Goal: Transaction & Acquisition: Subscribe to service/newsletter

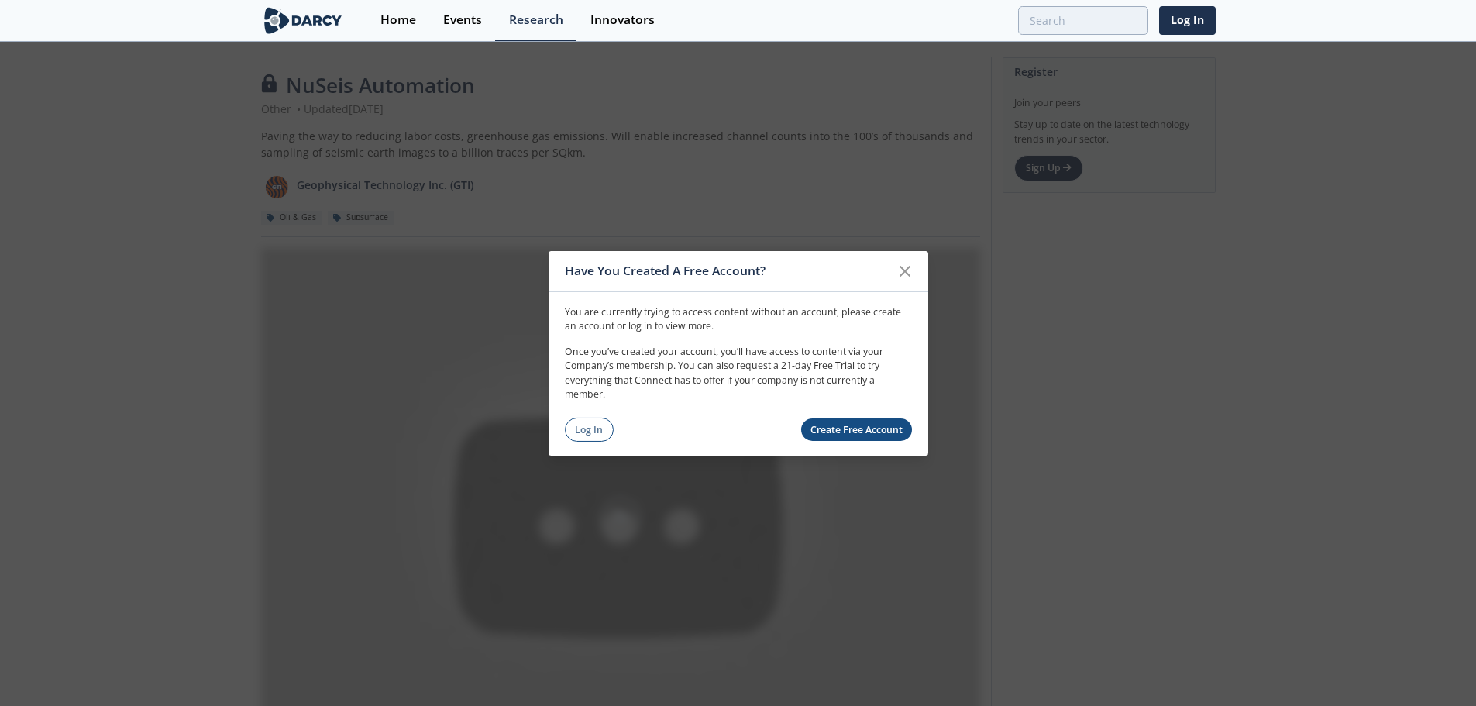
drag, startPoint x: 912, startPoint y: 268, endPoint x: 898, endPoint y: 271, distance: 14.3
click at [912, 268] on icon at bounding box center [904, 270] width 19 height 19
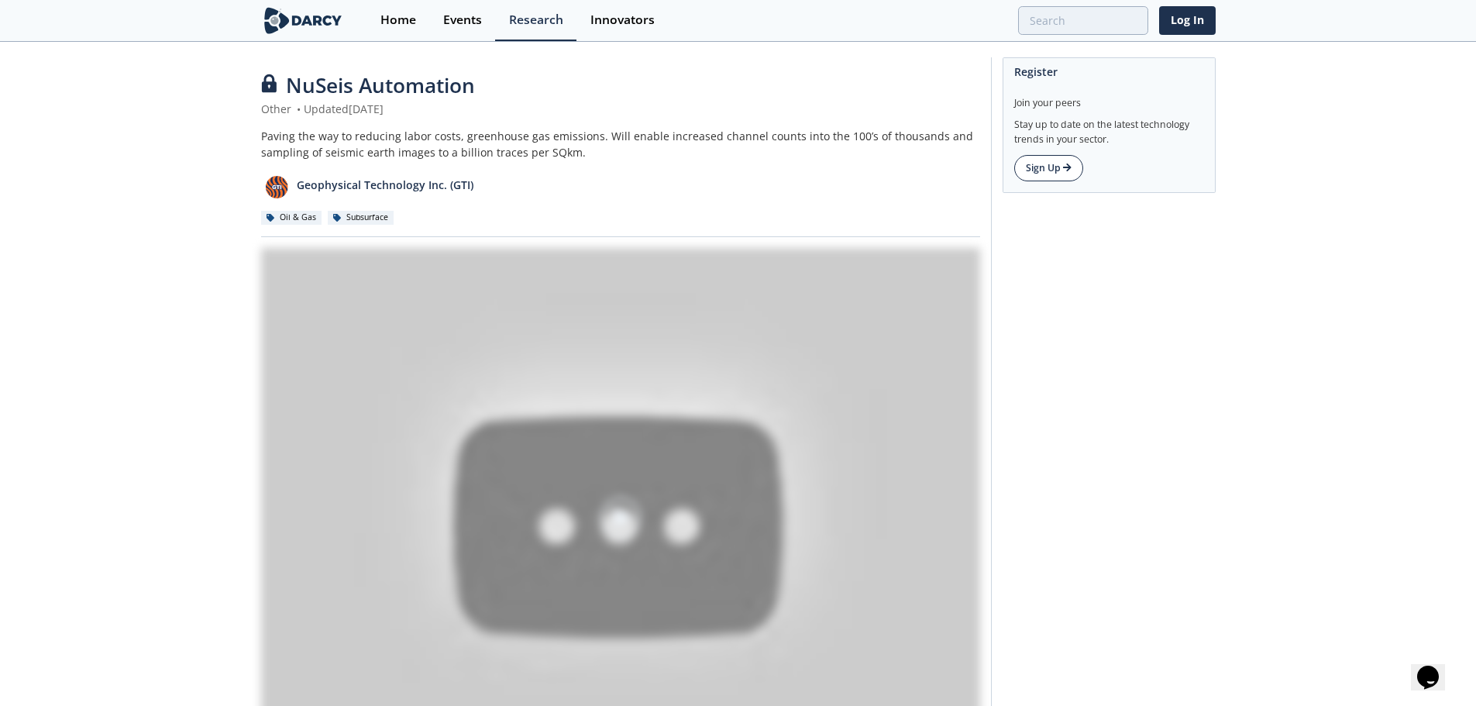
click at [1059, 174] on link "Sign Up" at bounding box center [1048, 168] width 69 height 26
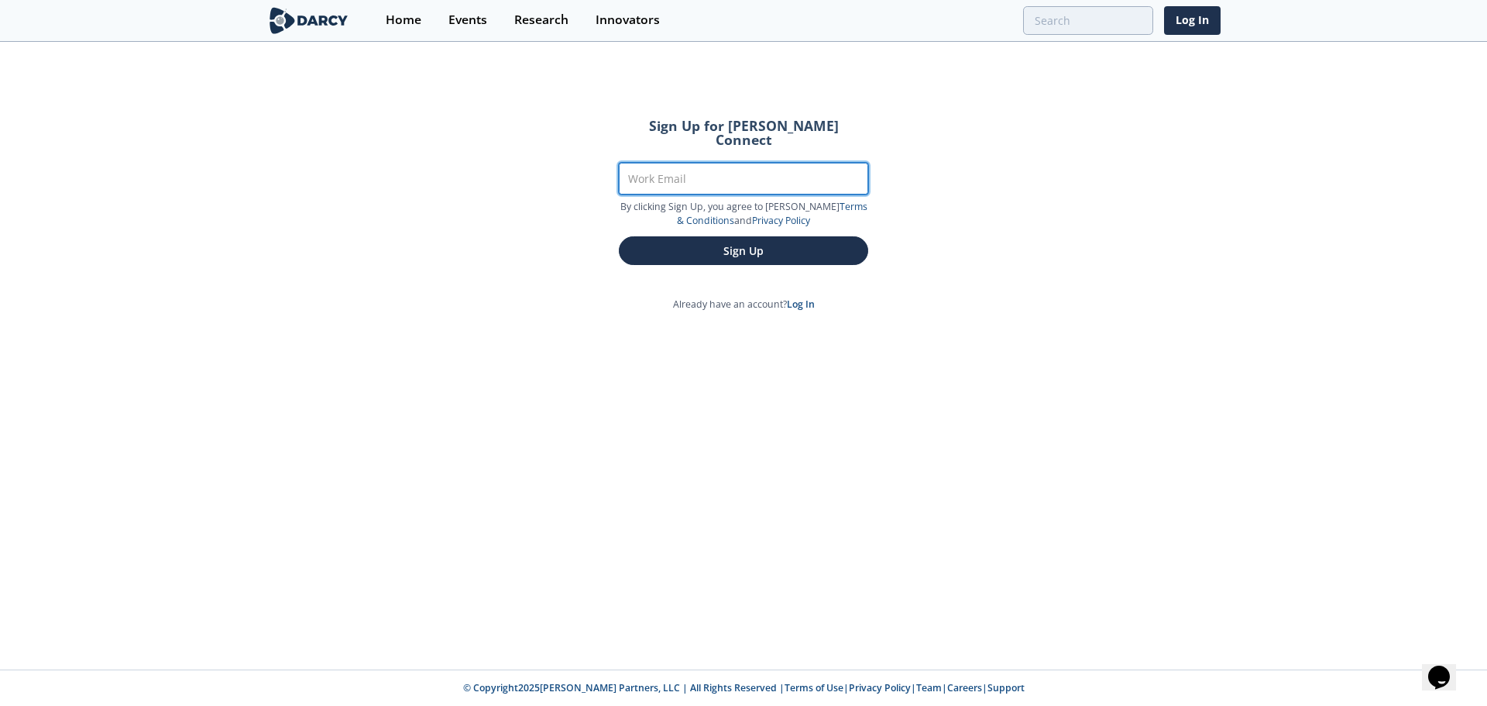
click at [716, 171] on input "Work Email" at bounding box center [743, 179] width 249 height 32
type input "[PERSON_NAME][EMAIL_ADDRESS][PERSON_NAME][DOMAIN_NAME]"
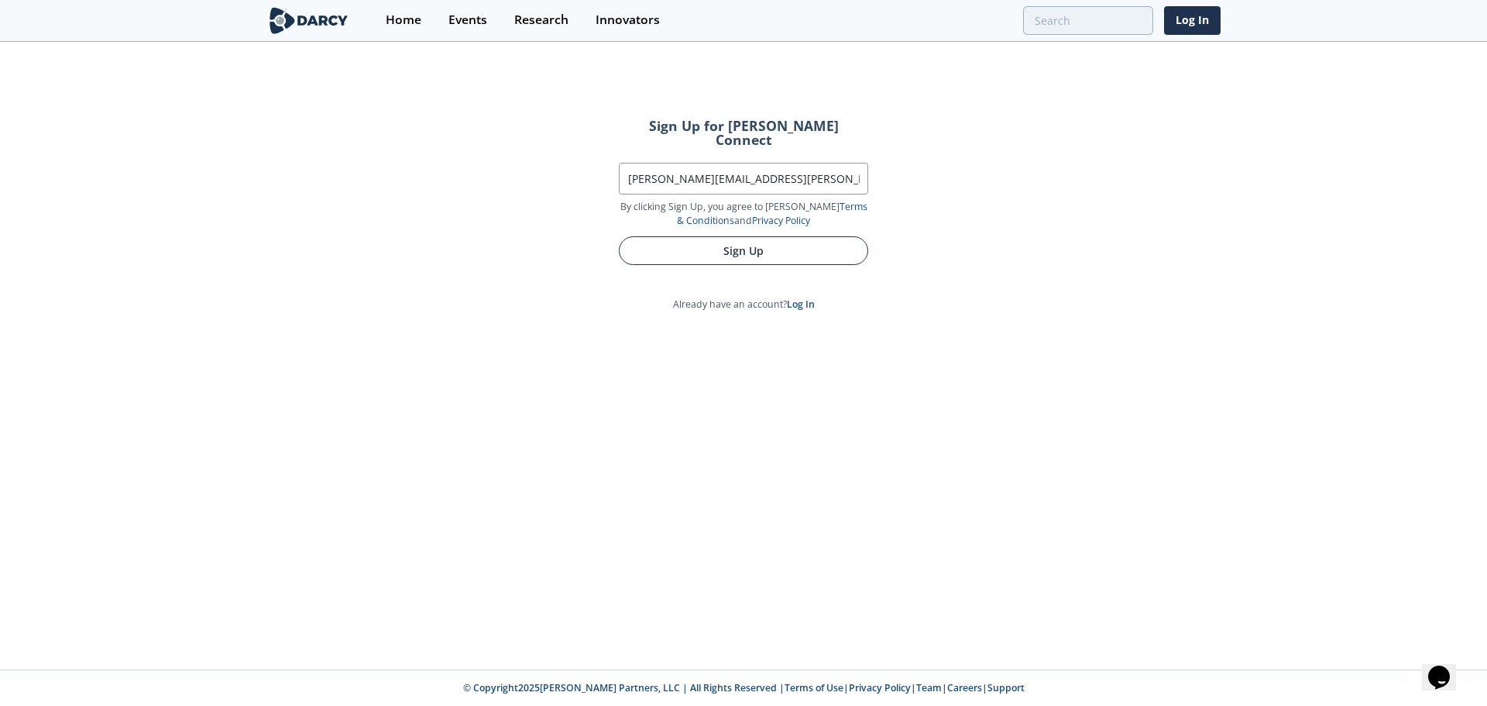
click at [721, 236] on button "Sign Up" at bounding box center [743, 250] width 249 height 29
click at [754, 247] on button "Sign Up" at bounding box center [743, 250] width 249 height 29
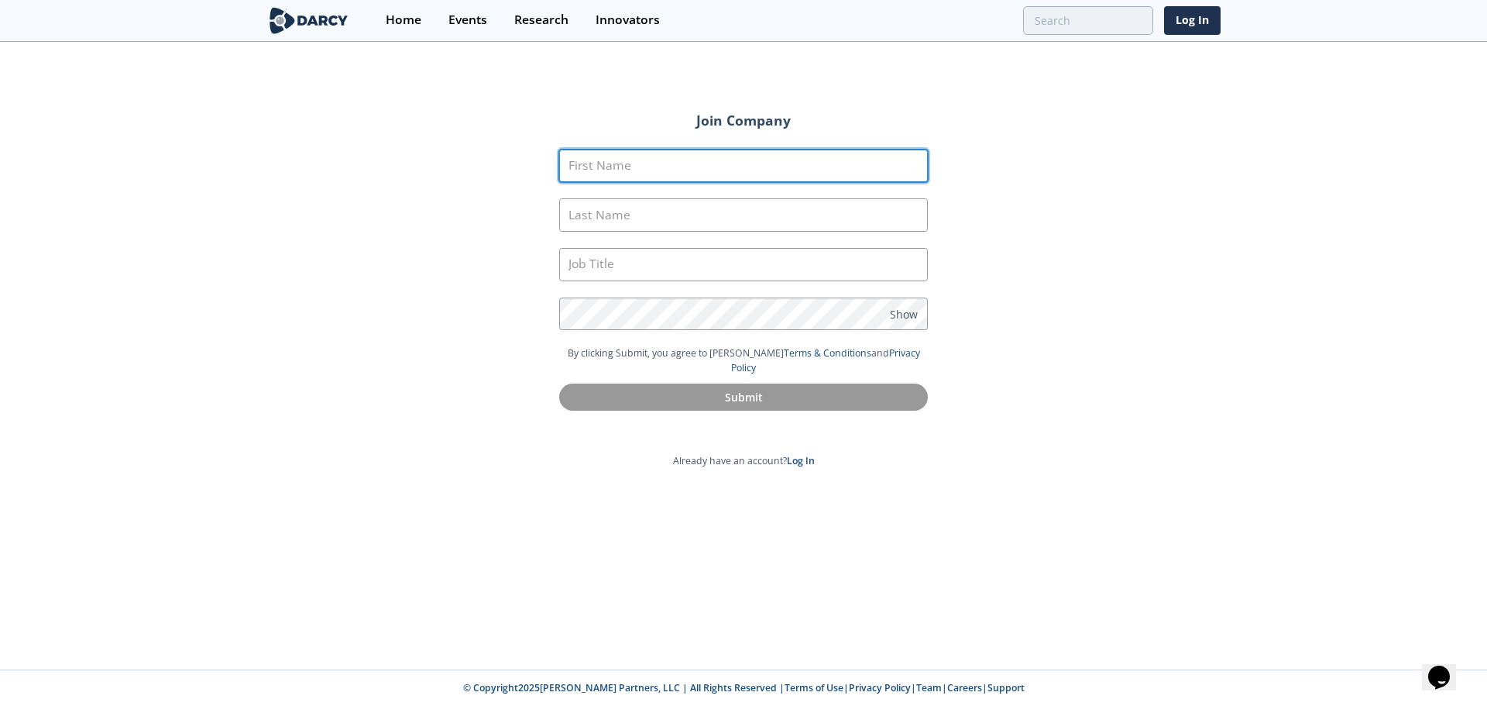
click at [666, 173] on input "First Name" at bounding box center [743, 165] width 369 height 33
type input "CHARLES"
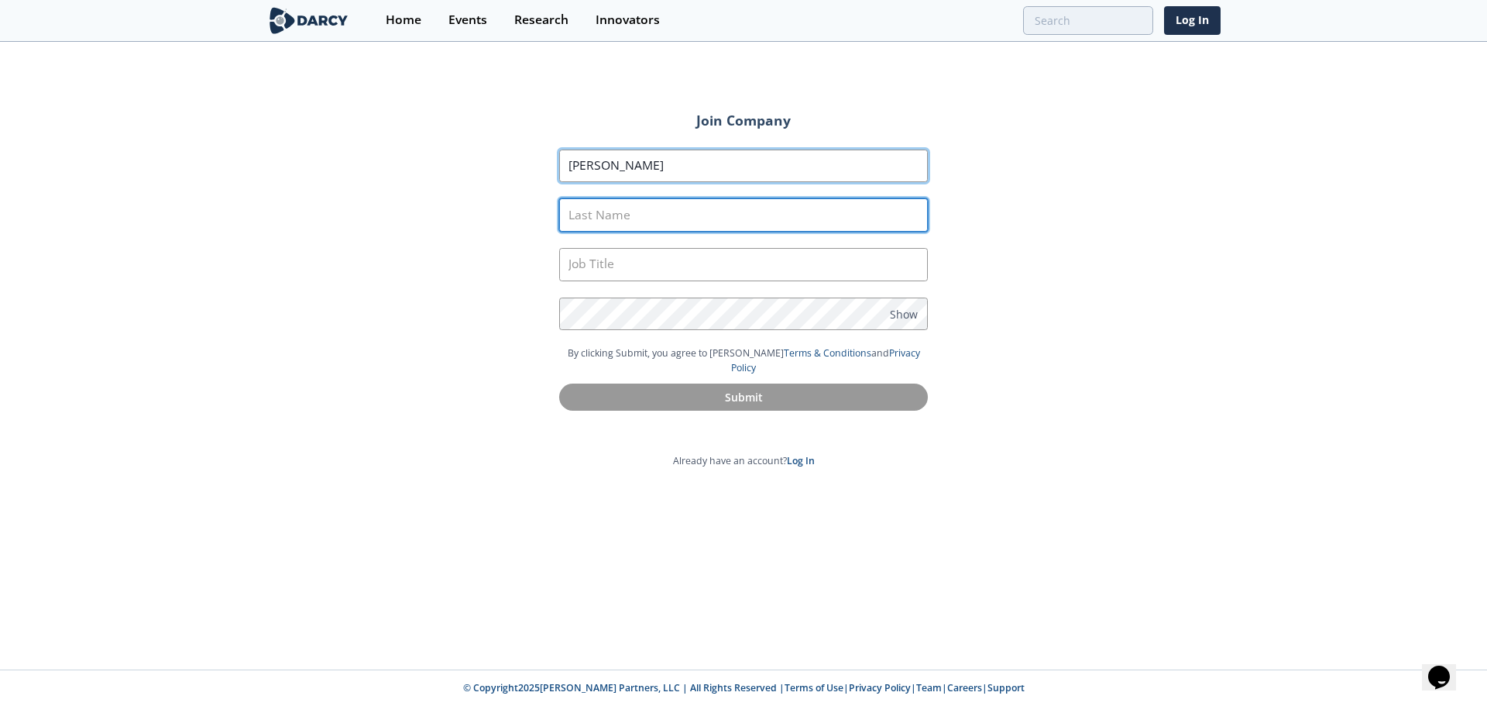
type input "TREGOUET"
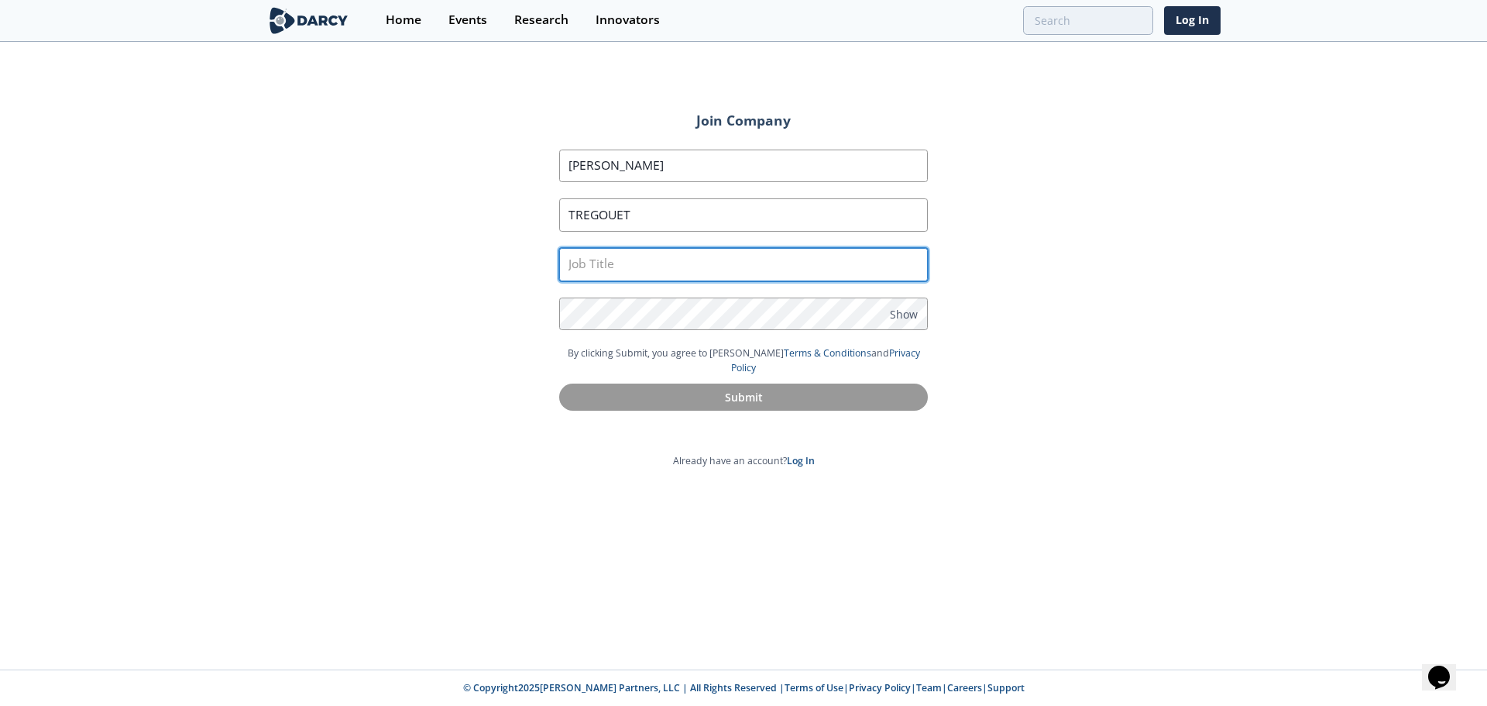
click at [659, 260] on input "text" at bounding box center [743, 264] width 369 height 33
type input "Analyst"
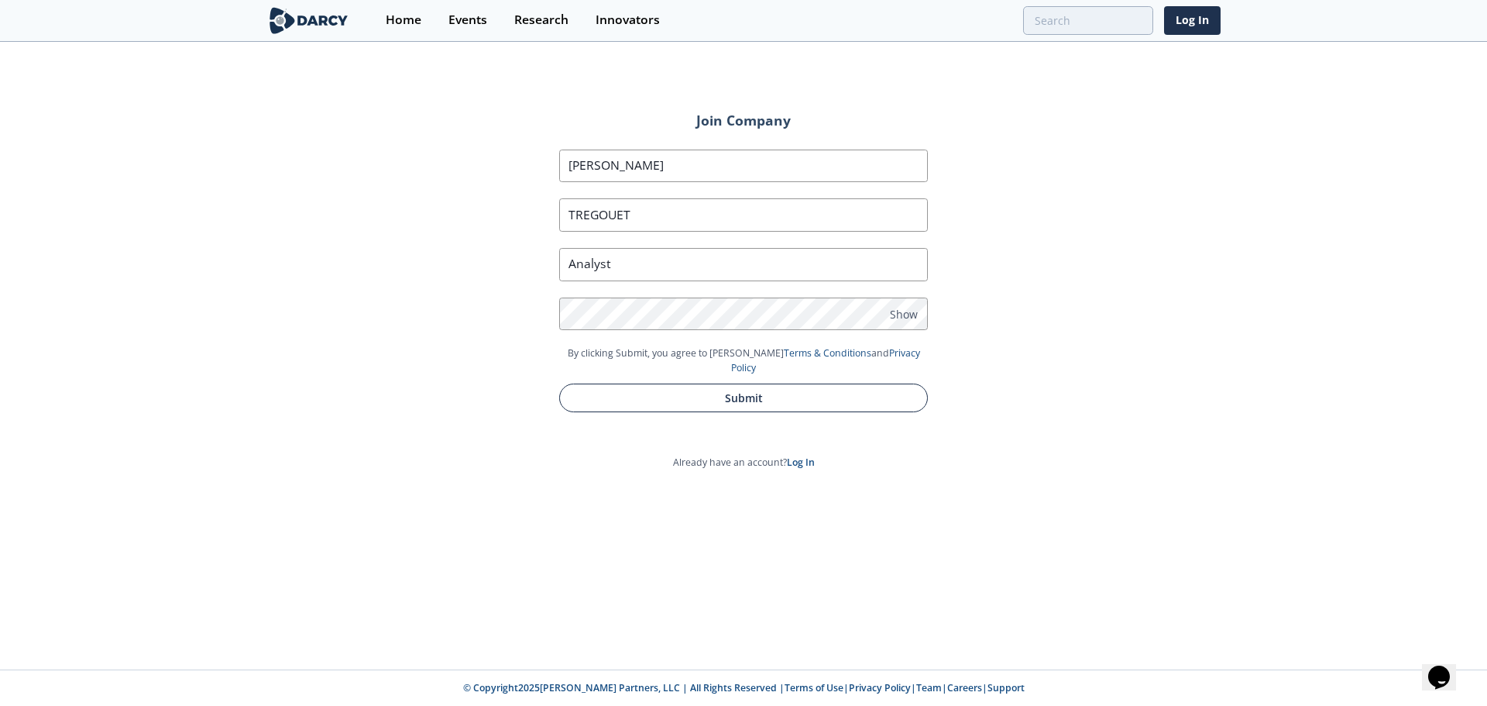
click at [758, 383] on button "Submit" at bounding box center [743, 397] width 369 height 29
type input "Charles"
type input "Tregouet"
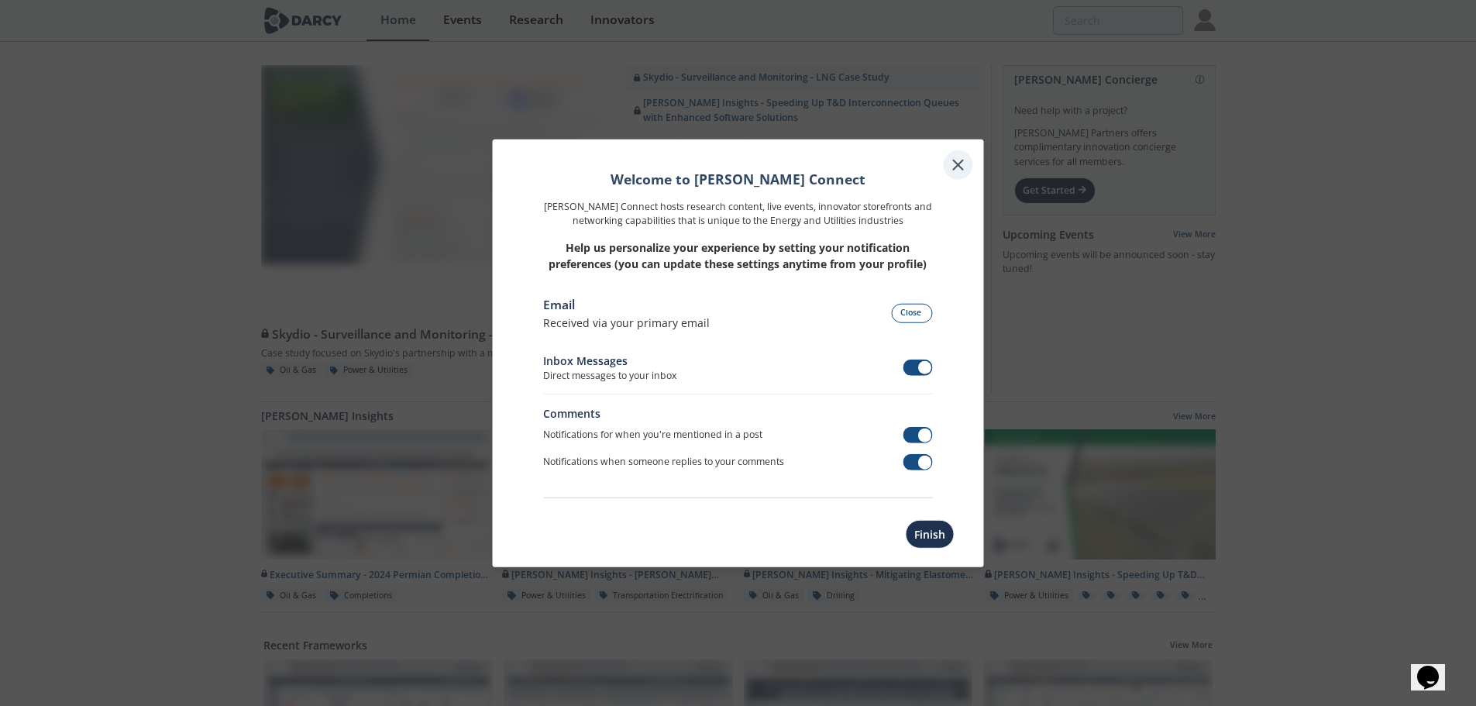
click at [962, 161] on icon at bounding box center [958, 164] width 9 height 9
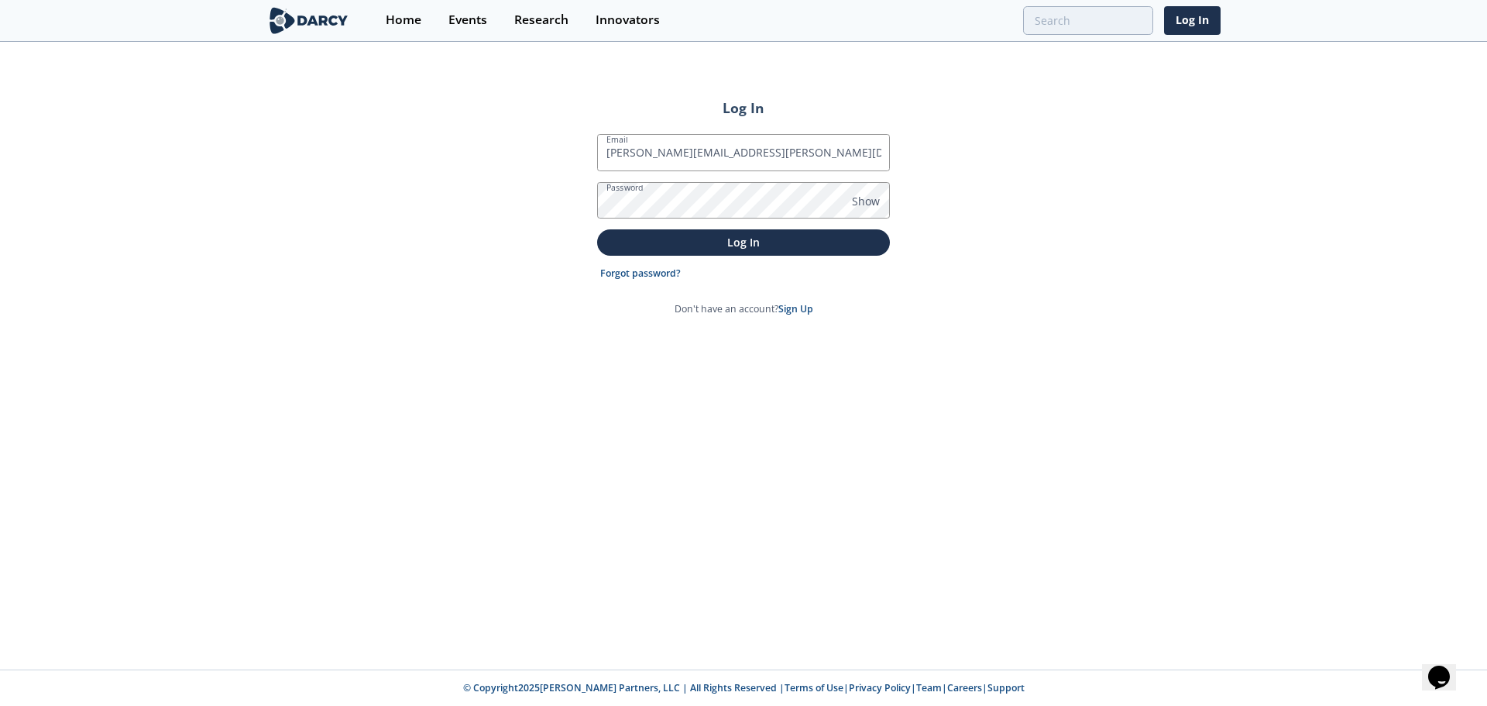
click at [597, 229] on button "Log In" at bounding box center [743, 242] width 293 height 26
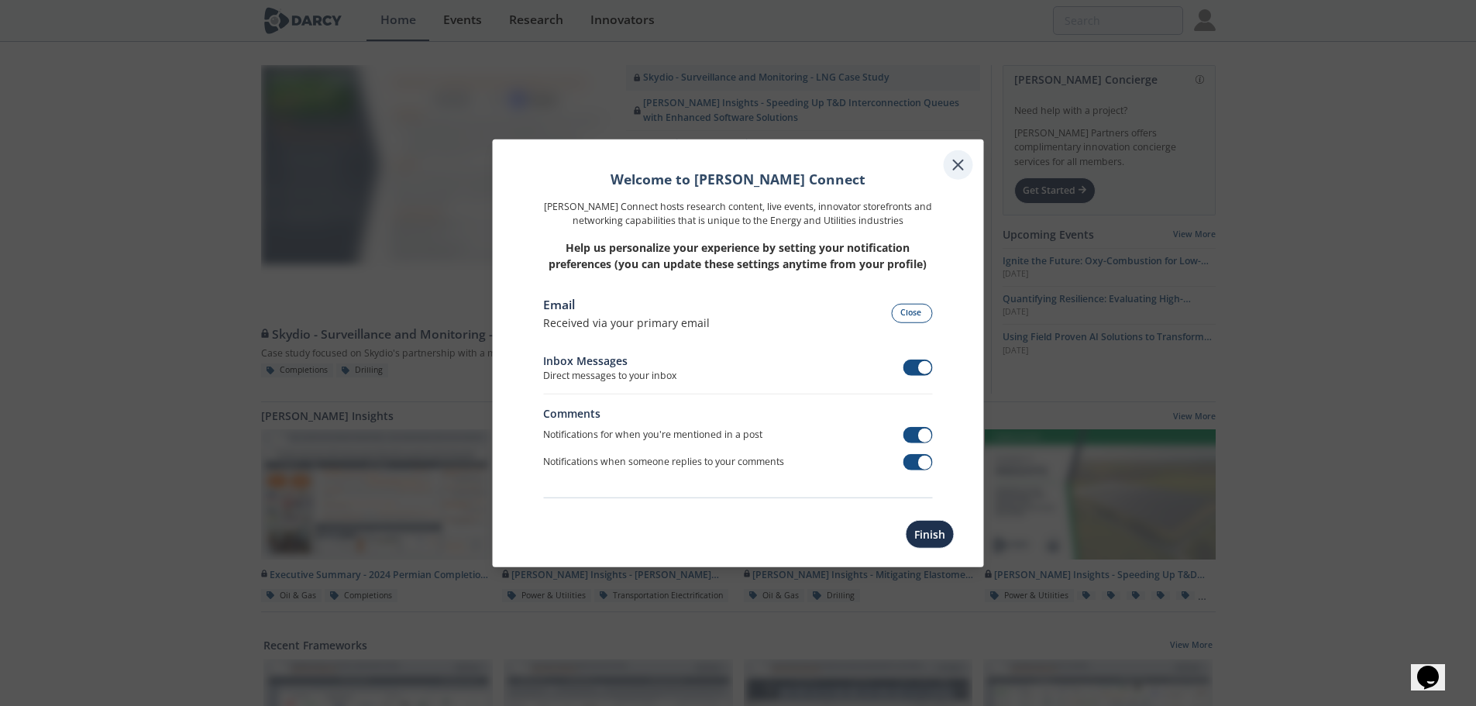
click at [961, 164] on icon at bounding box center [958, 164] width 19 height 19
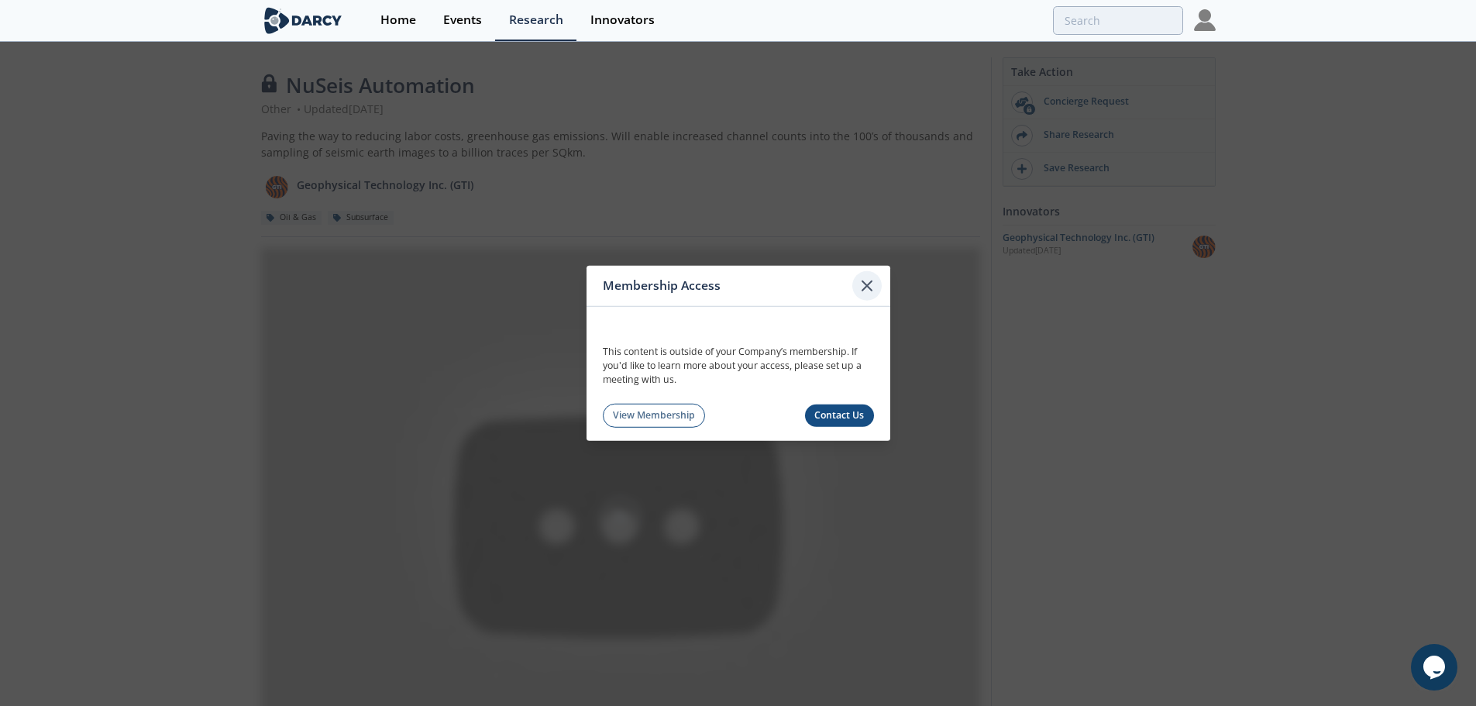
click at [866, 280] on icon at bounding box center [866, 284] width 9 height 9
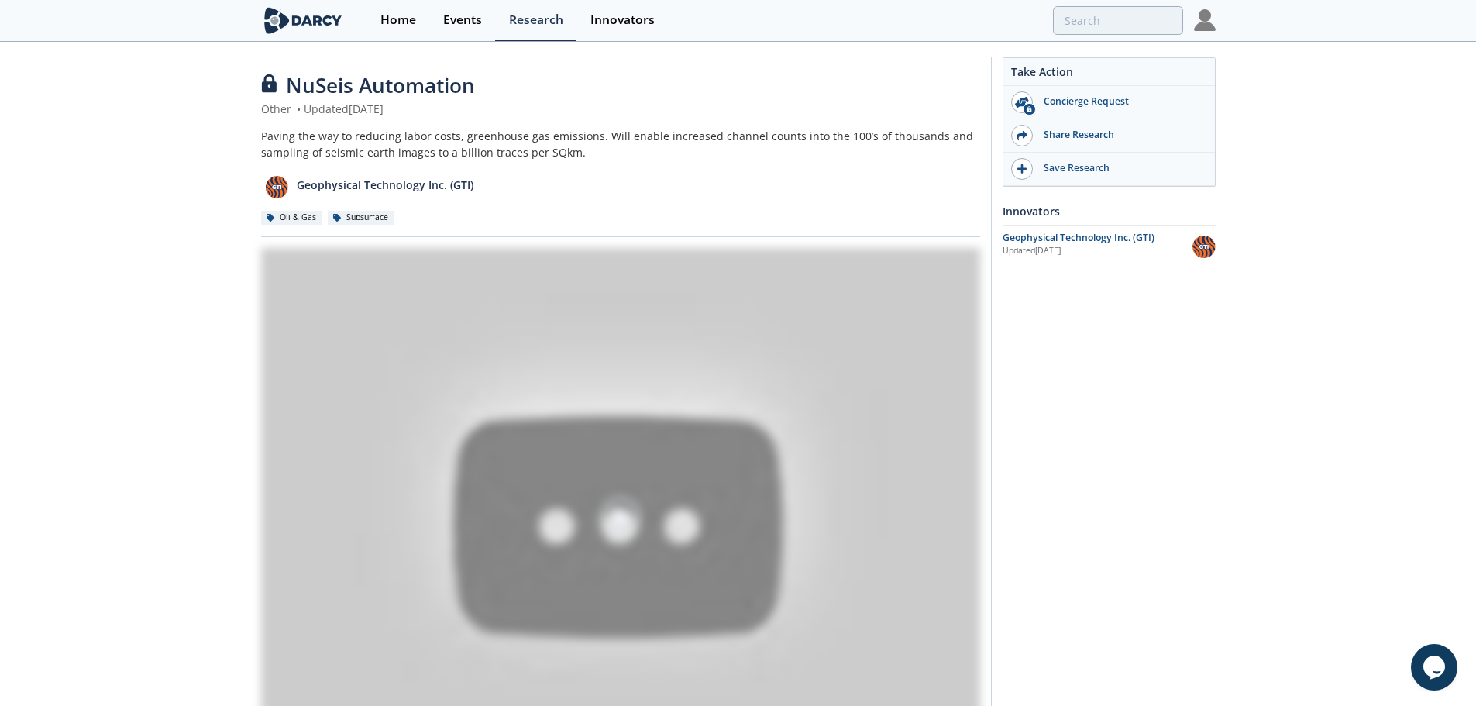
click at [480, 429] on img at bounding box center [620, 517] width 719 height 539
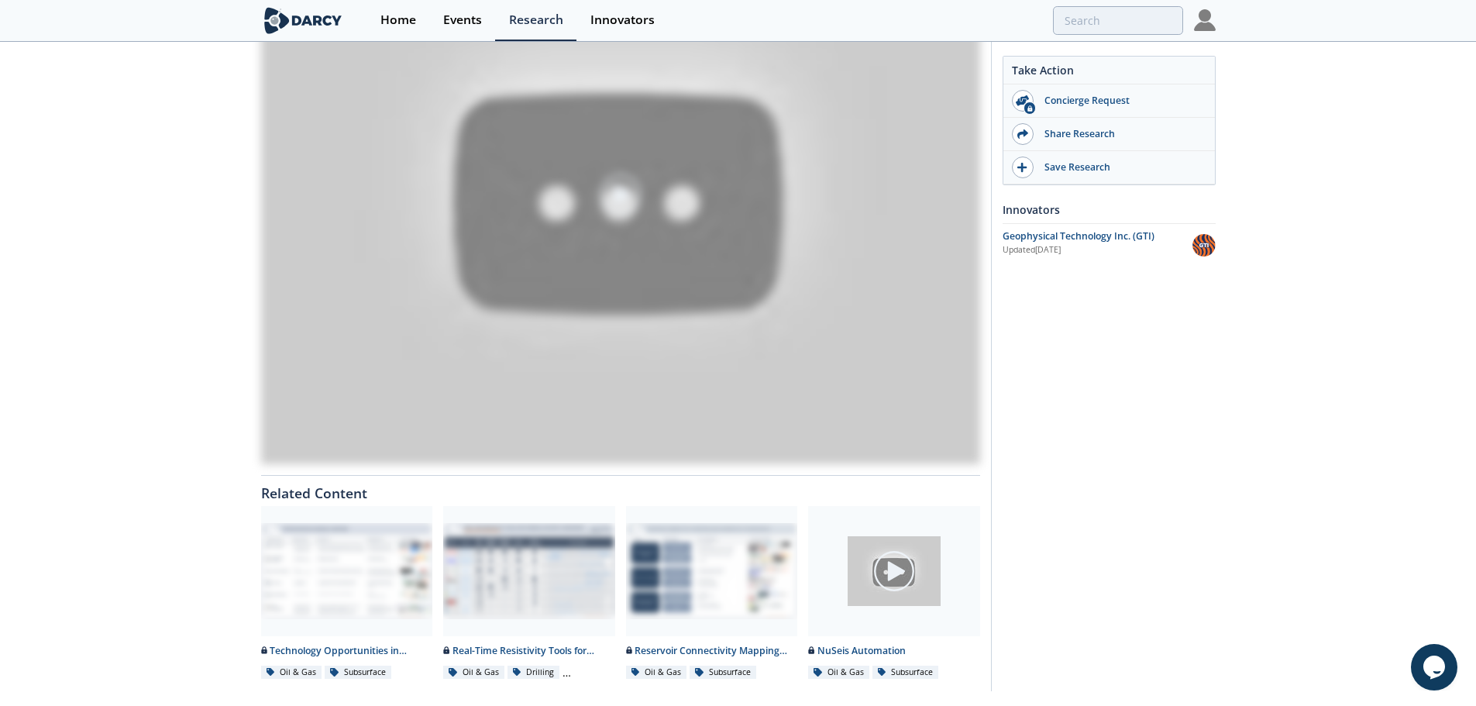
scroll to position [366, 0]
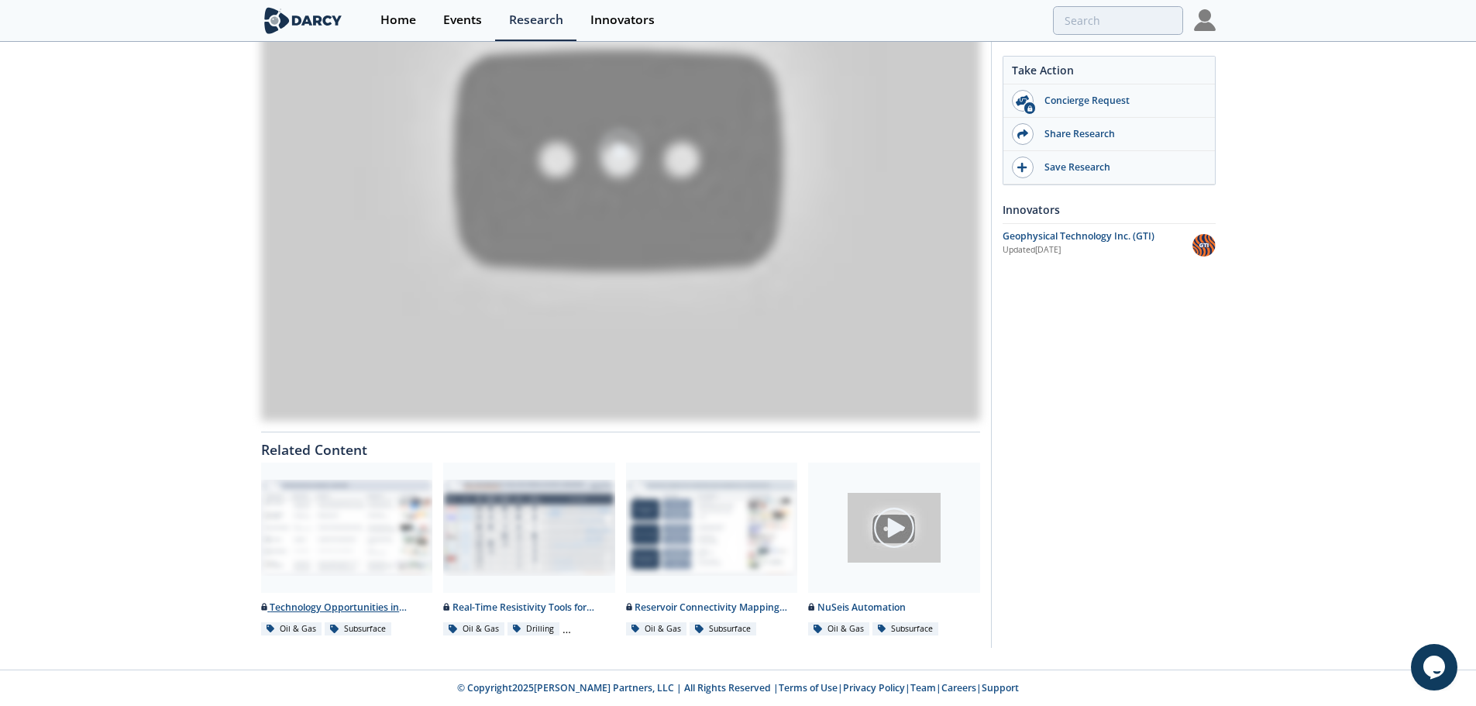
click at [388, 545] on div at bounding box center [347, 527] width 172 height 130
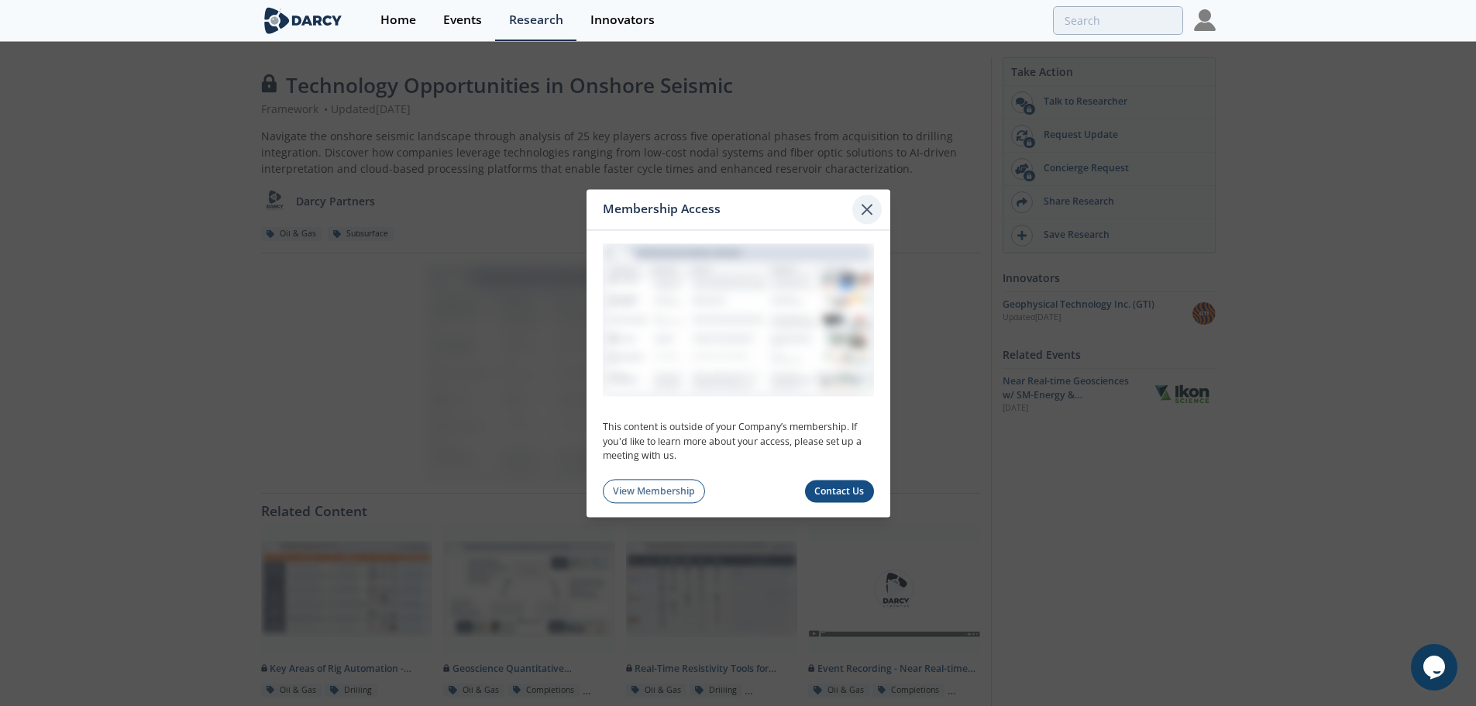
click at [872, 205] on icon at bounding box center [866, 209] width 19 height 19
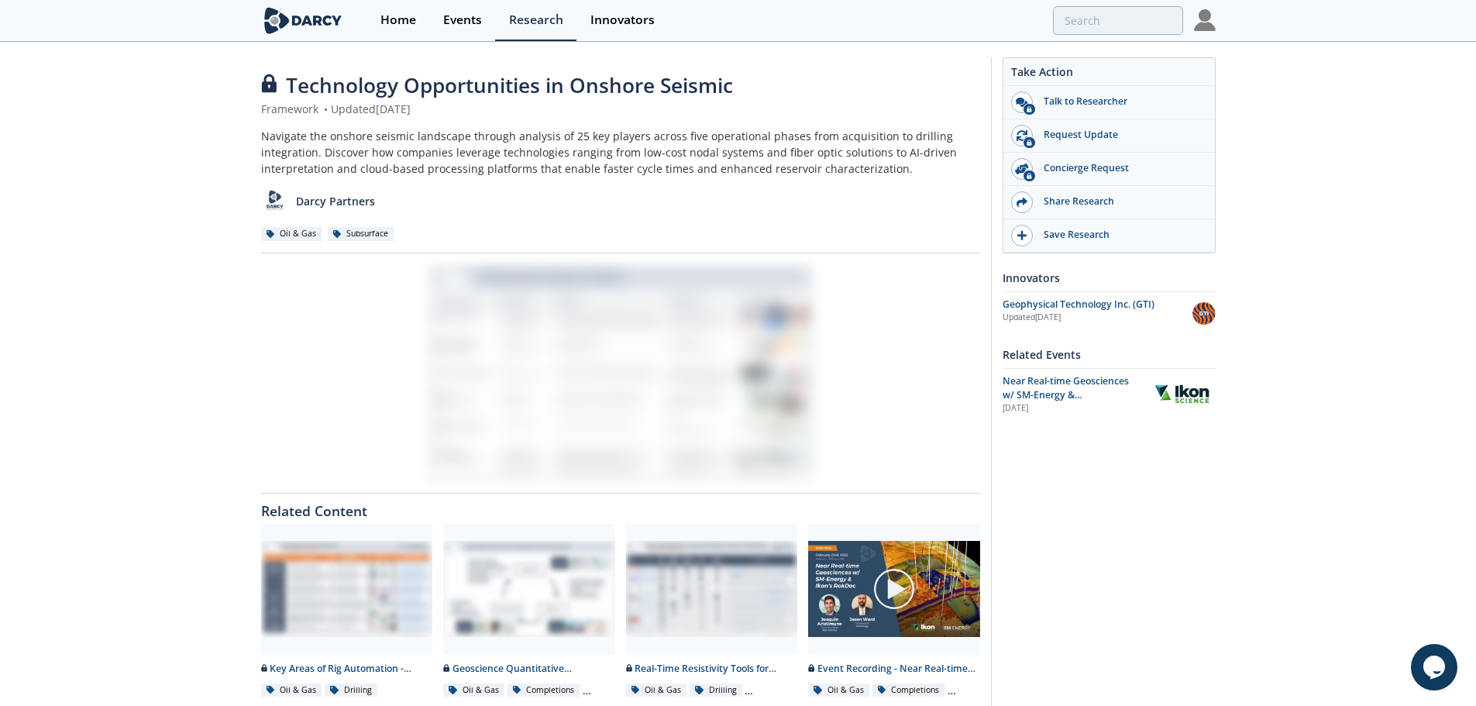
click at [472, 175] on div "Navigate the onshore seismic landscape through analysis of 25 key players acros…" at bounding box center [620, 152] width 719 height 49
click at [594, 373] on div at bounding box center [620, 373] width 719 height 218
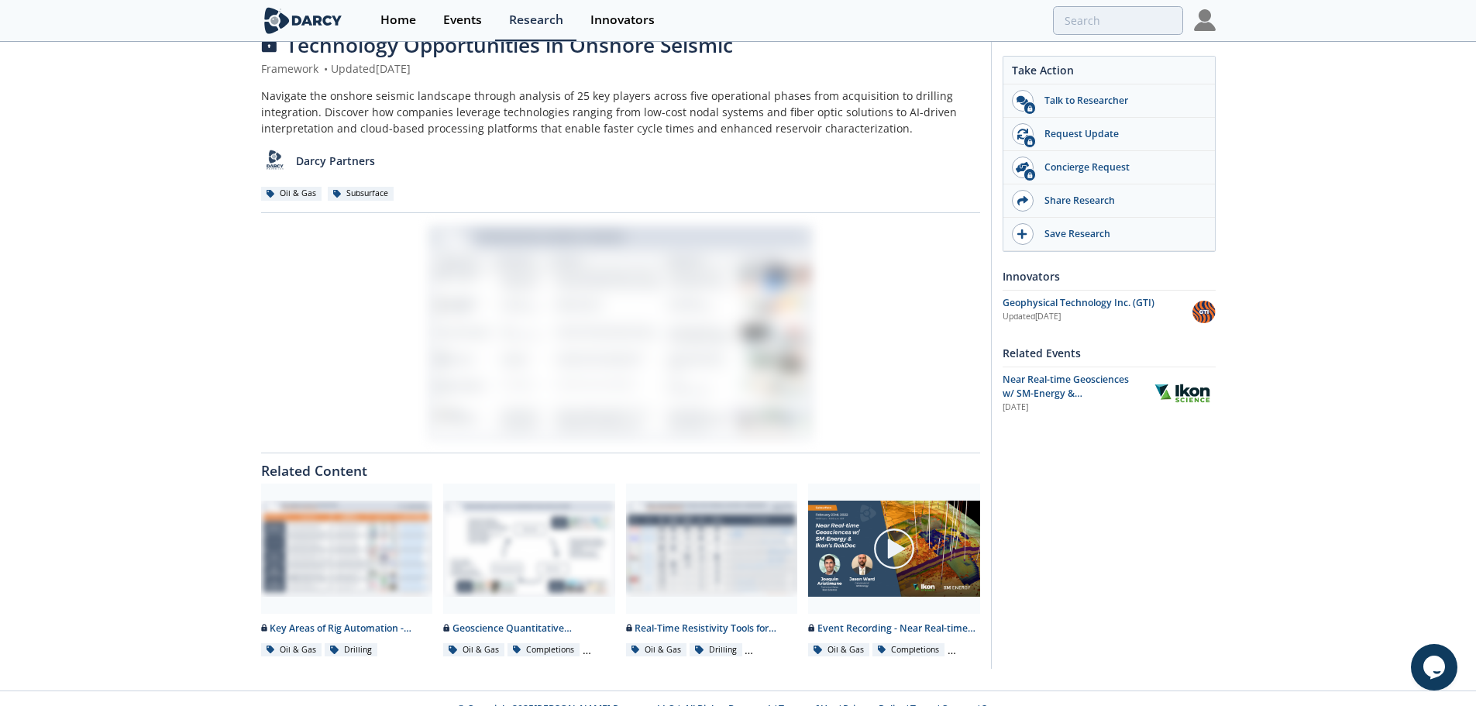
scroll to position [61, 0]
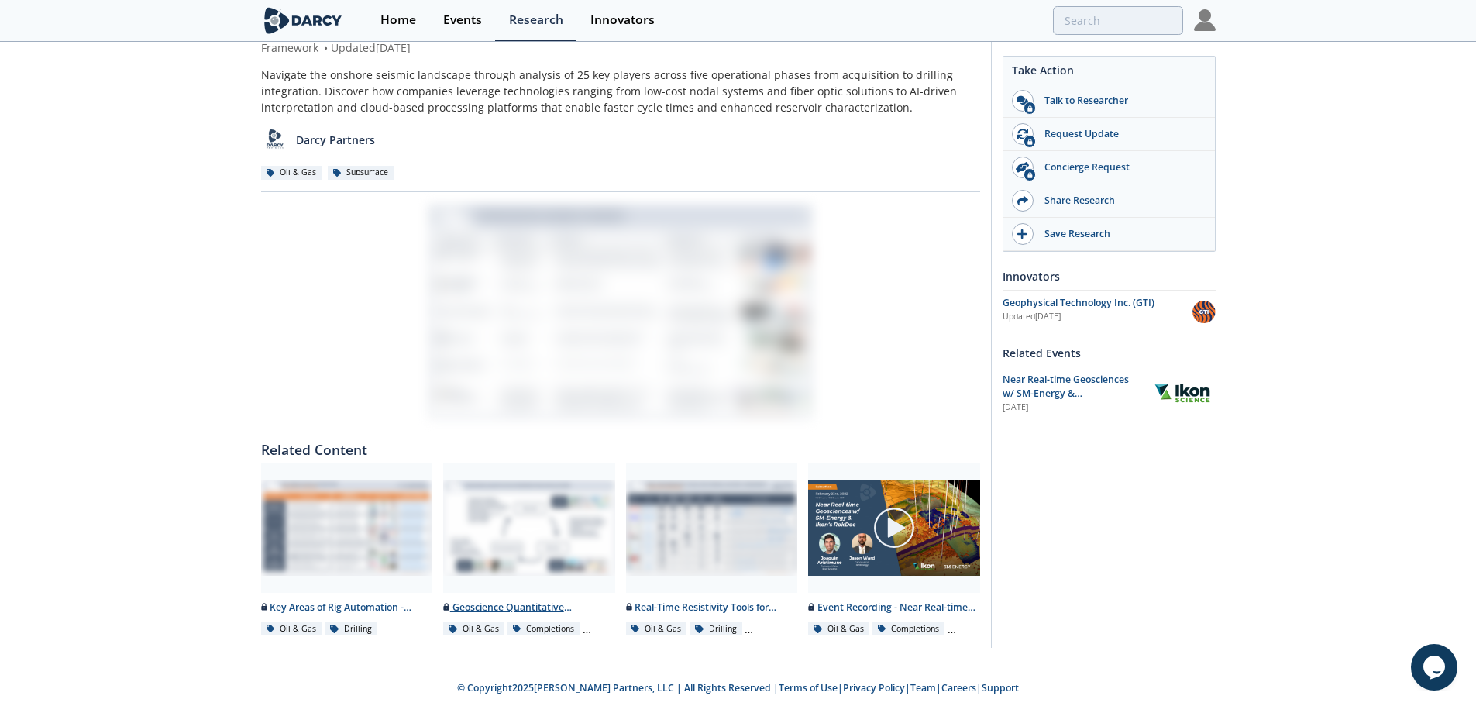
click at [548, 523] on div at bounding box center [529, 527] width 172 height 130
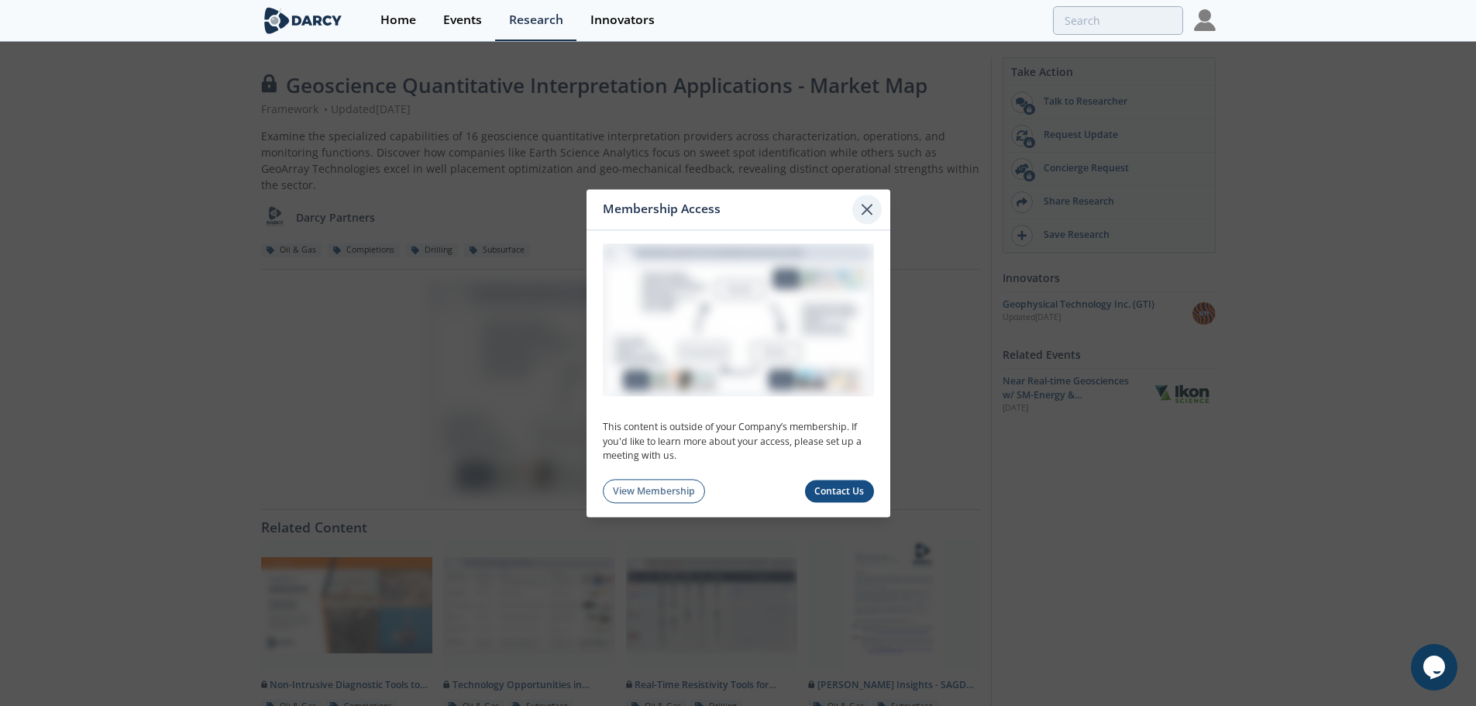
click at [872, 209] on icon at bounding box center [866, 209] width 19 height 19
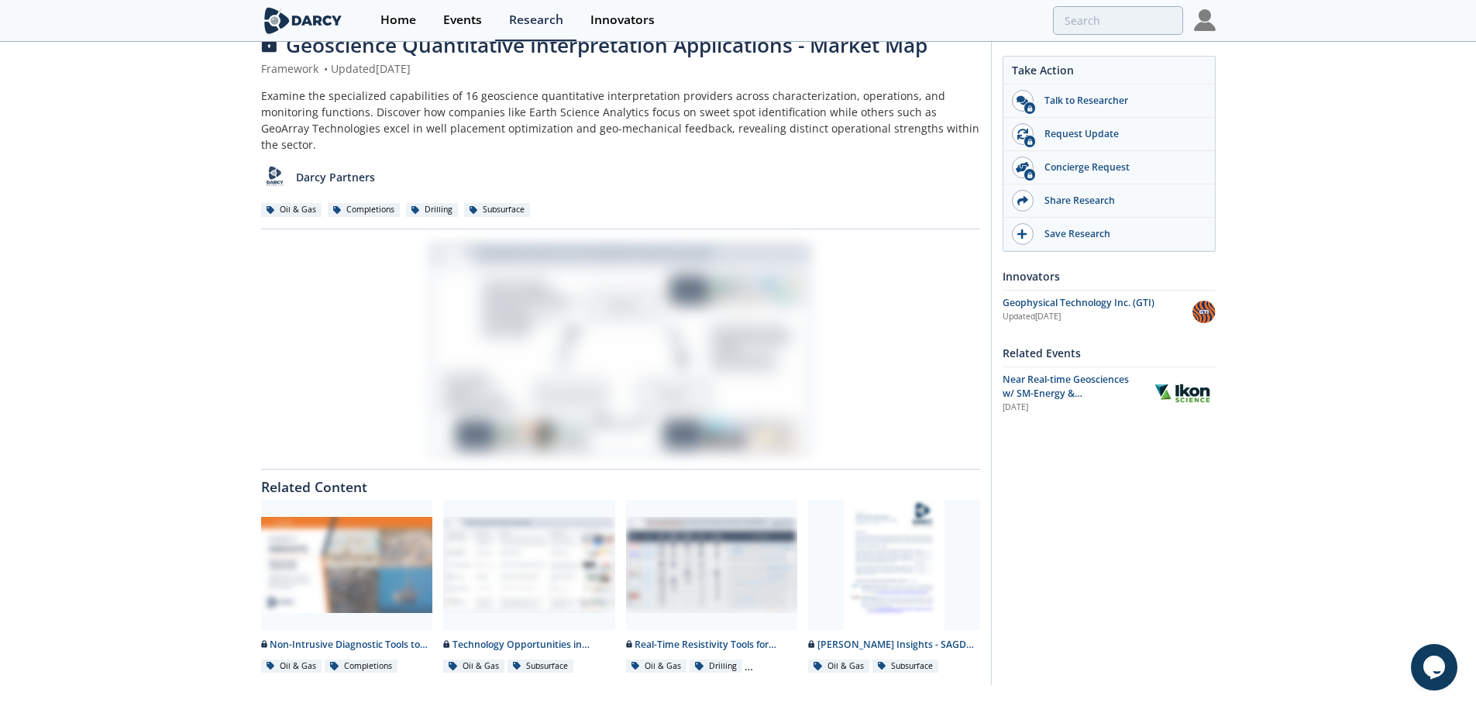
scroll to position [61, 0]
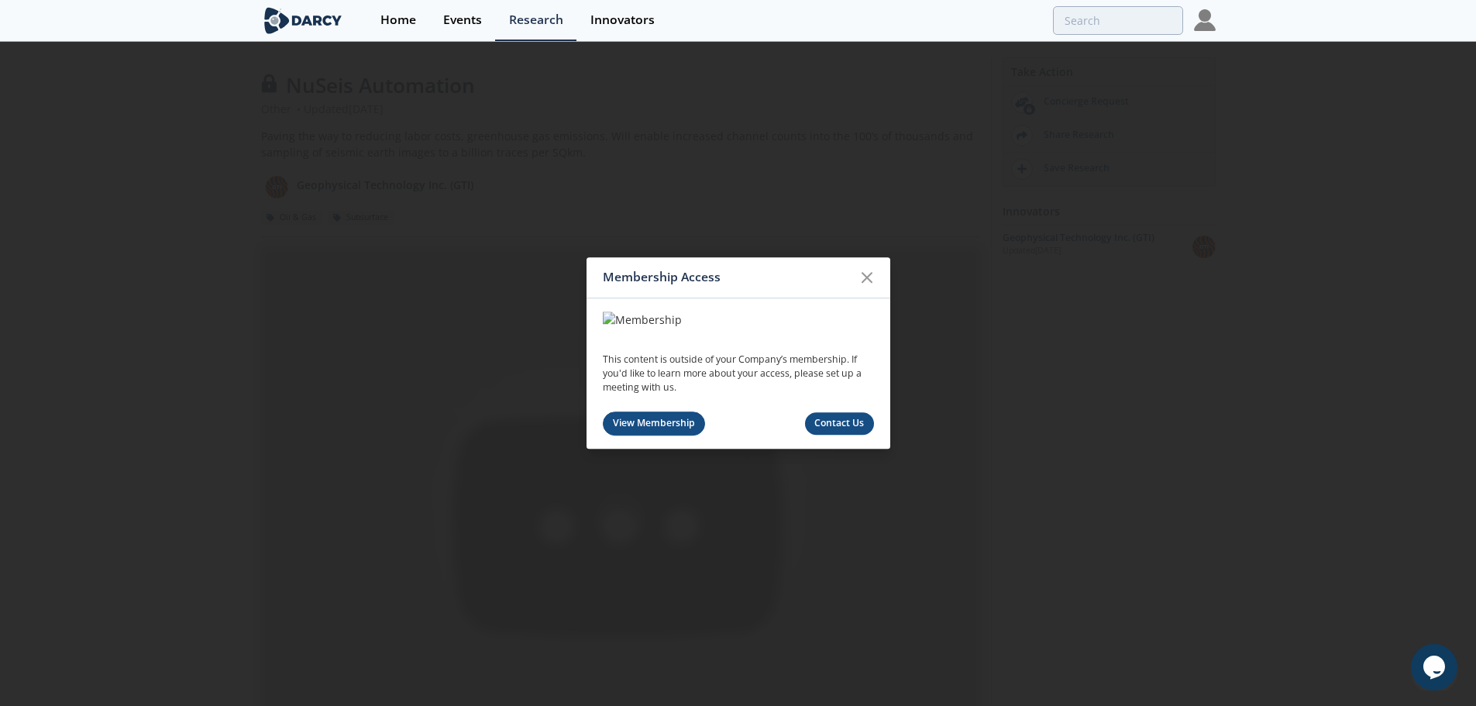
click at [669, 418] on link "View Membership" at bounding box center [654, 423] width 103 height 24
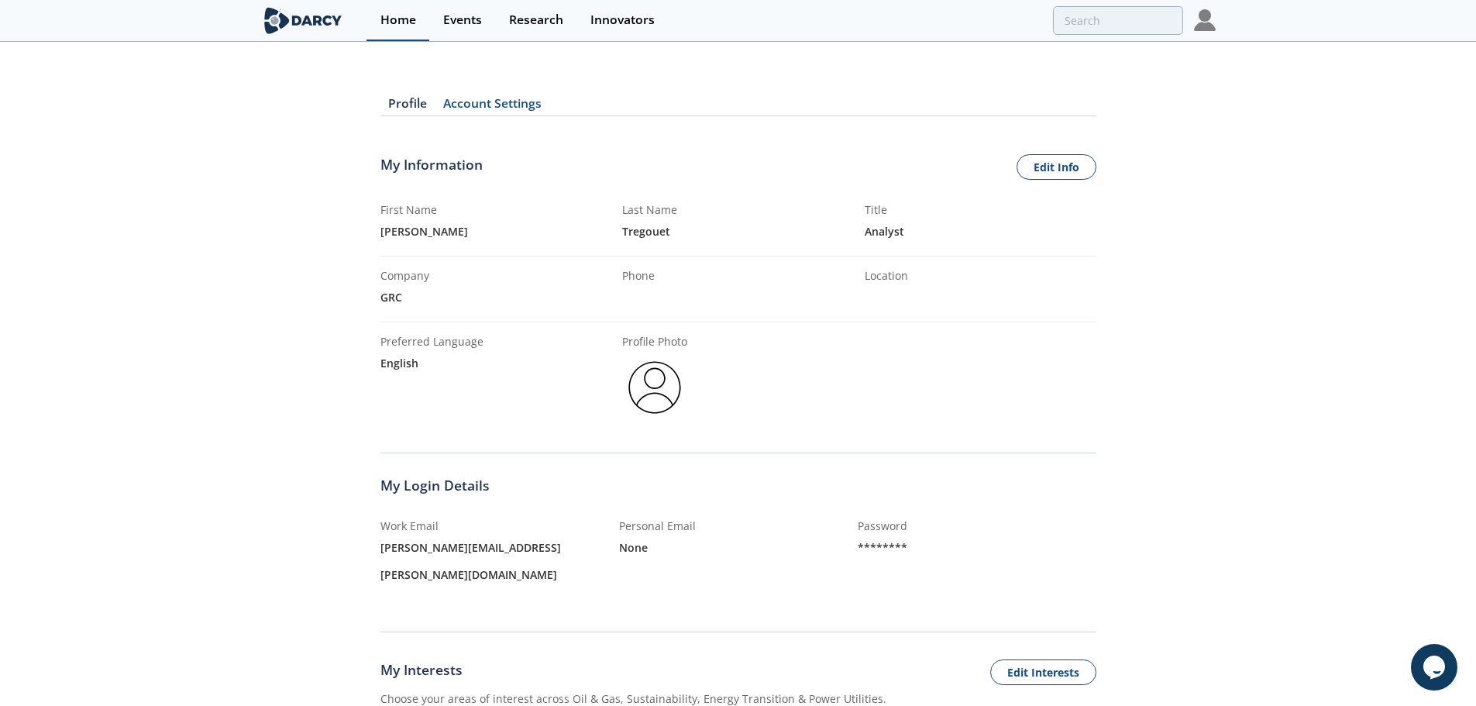
click at [400, 22] on div "Home" at bounding box center [398, 20] width 36 height 12
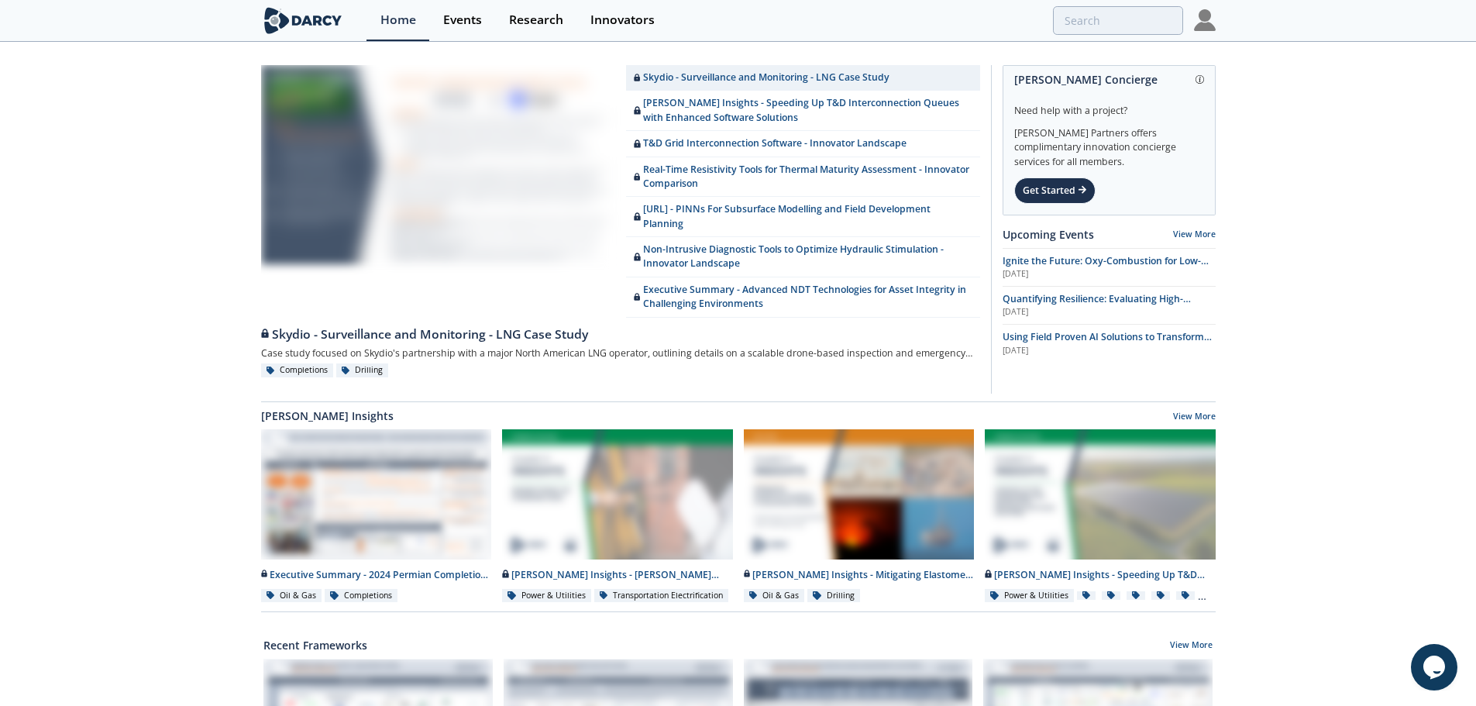
click at [1198, 22] on img at bounding box center [1205, 20] width 22 height 22
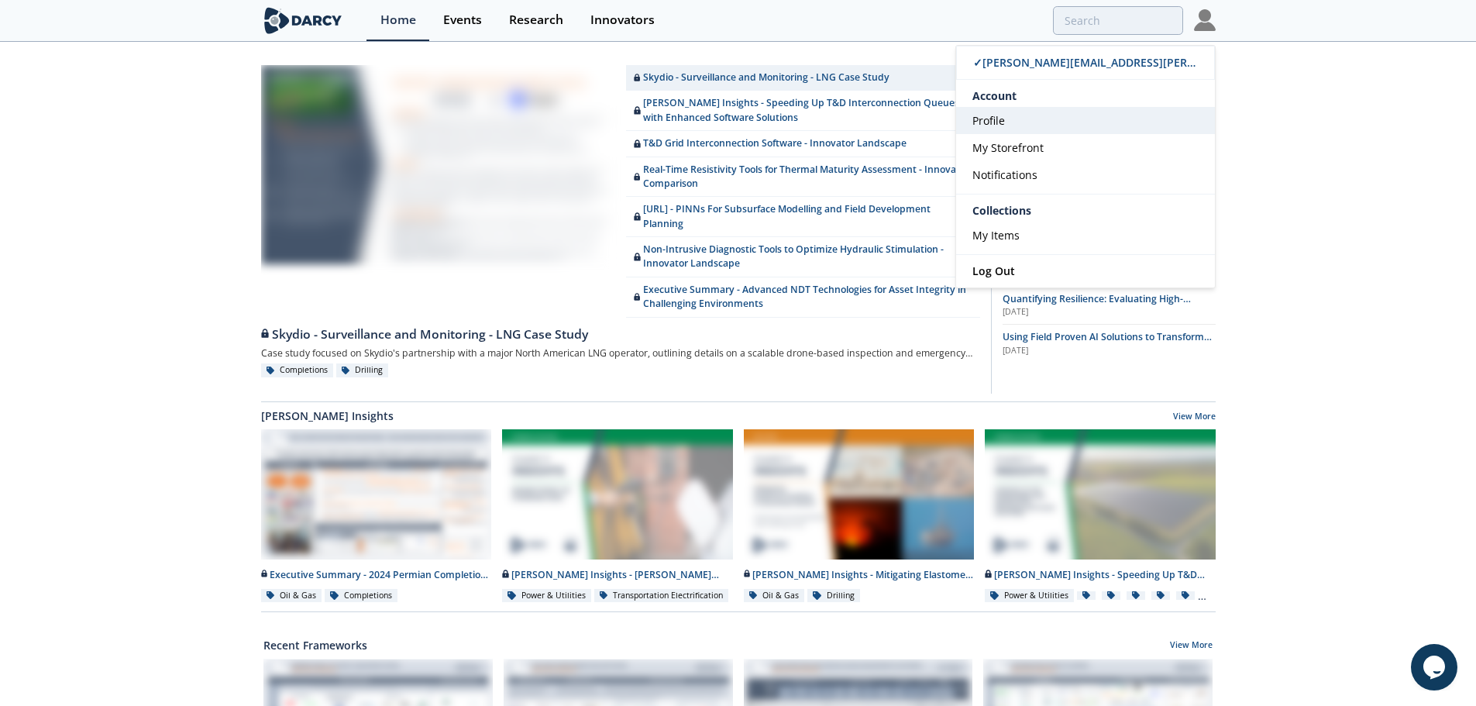
click at [1005, 118] on link "Profile" at bounding box center [1085, 120] width 259 height 27
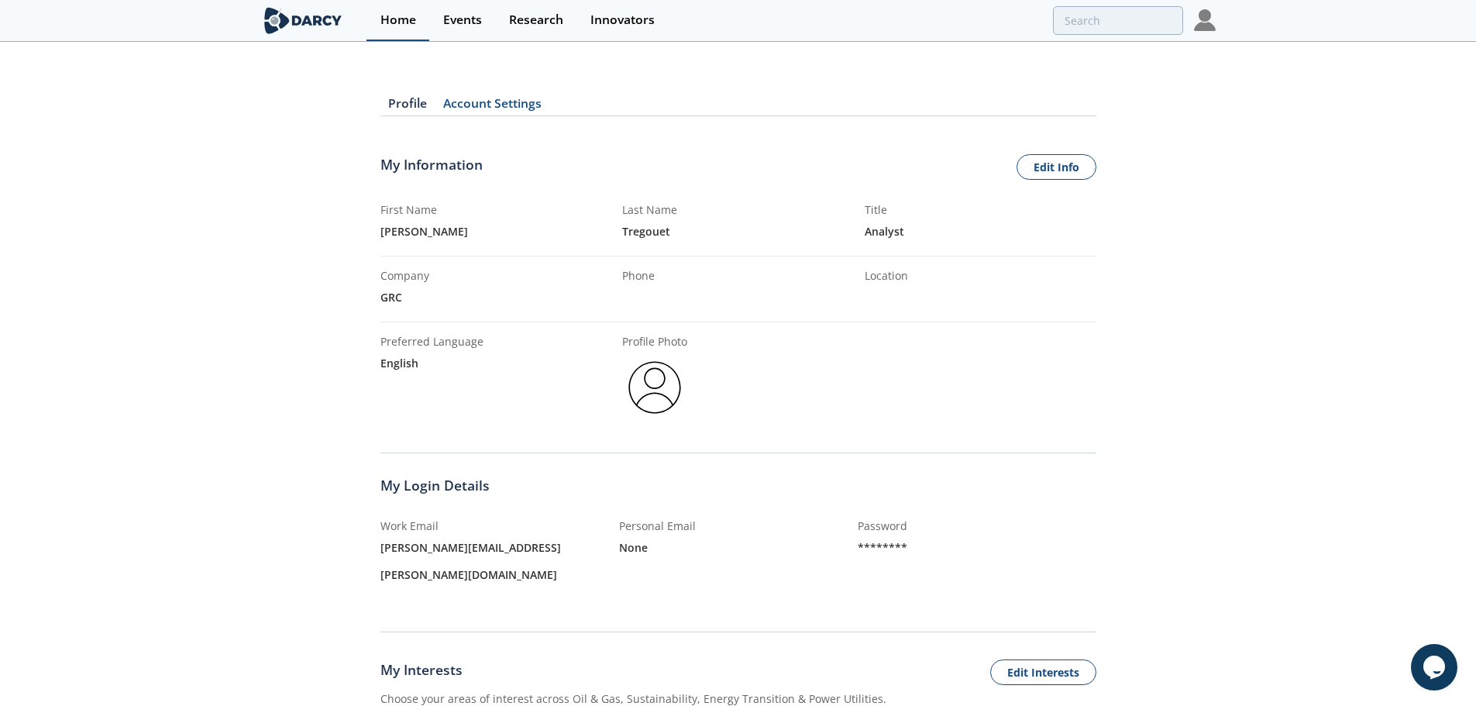
click at [401, 21] on div "Home" at bounding box center [398, 20] width 36 height 12
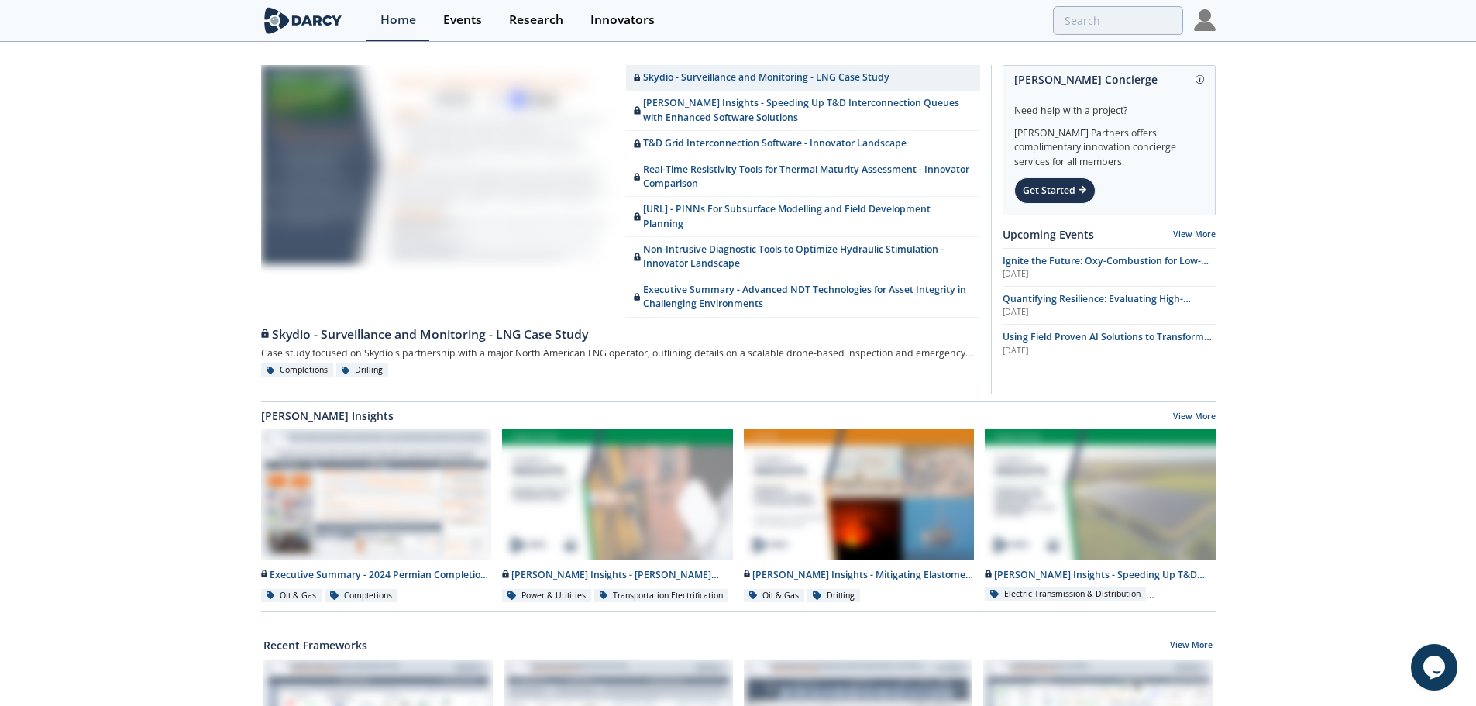
click at [469, 163] on link at bounding box center [438, 191] width 354 height 253
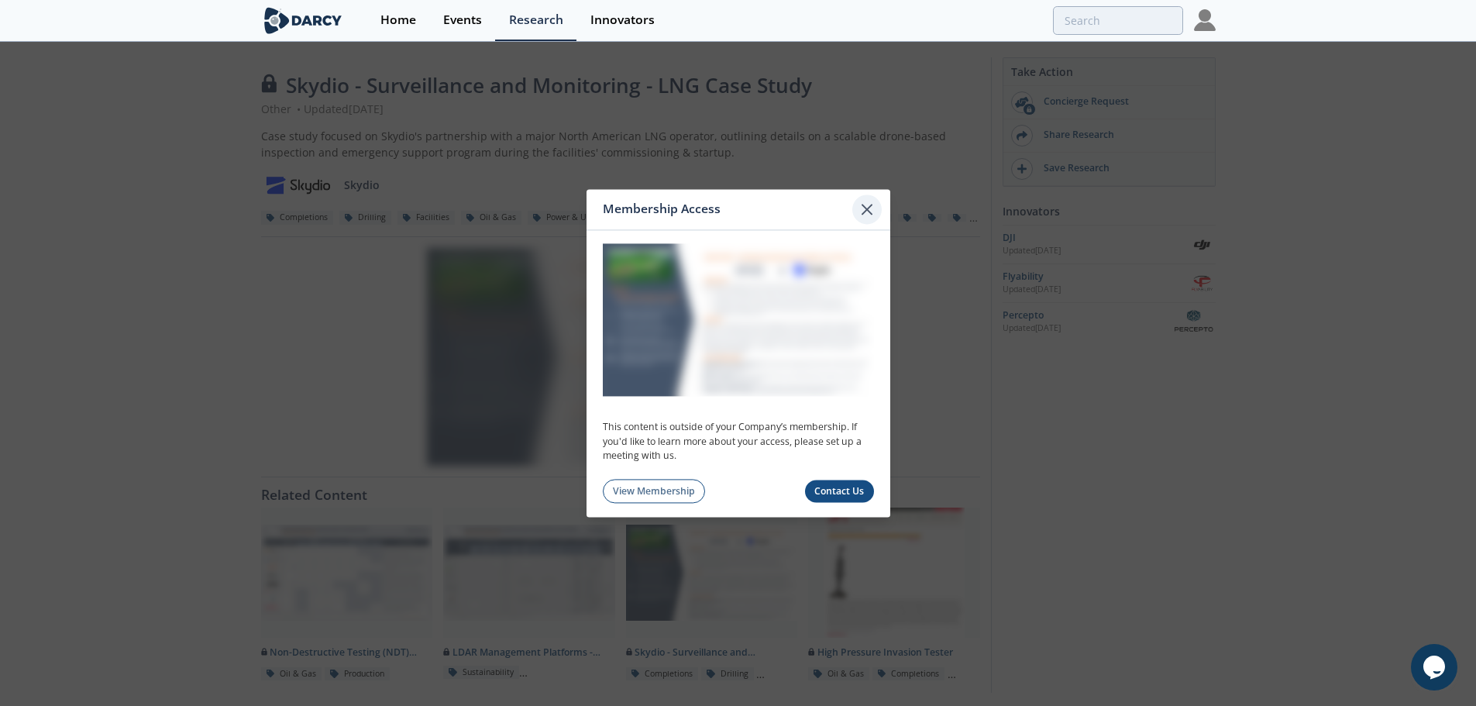
click at [866, 214] on icon at bounding box center [866, 209] width 19 height 19
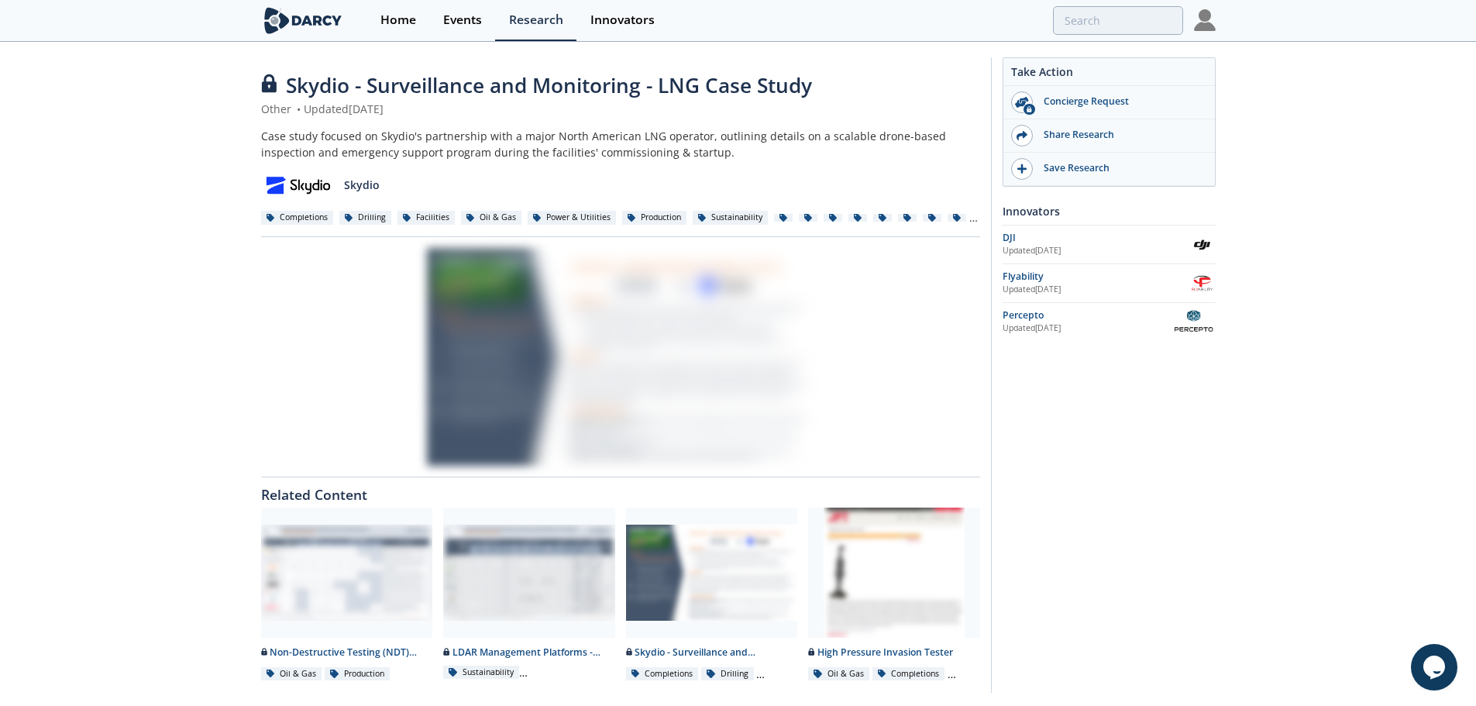
click at [280, 16] on img at bounding box center [303, 20] width 84 height 27
